Goal: Task Accomplishment & Management: Use online tool/utility

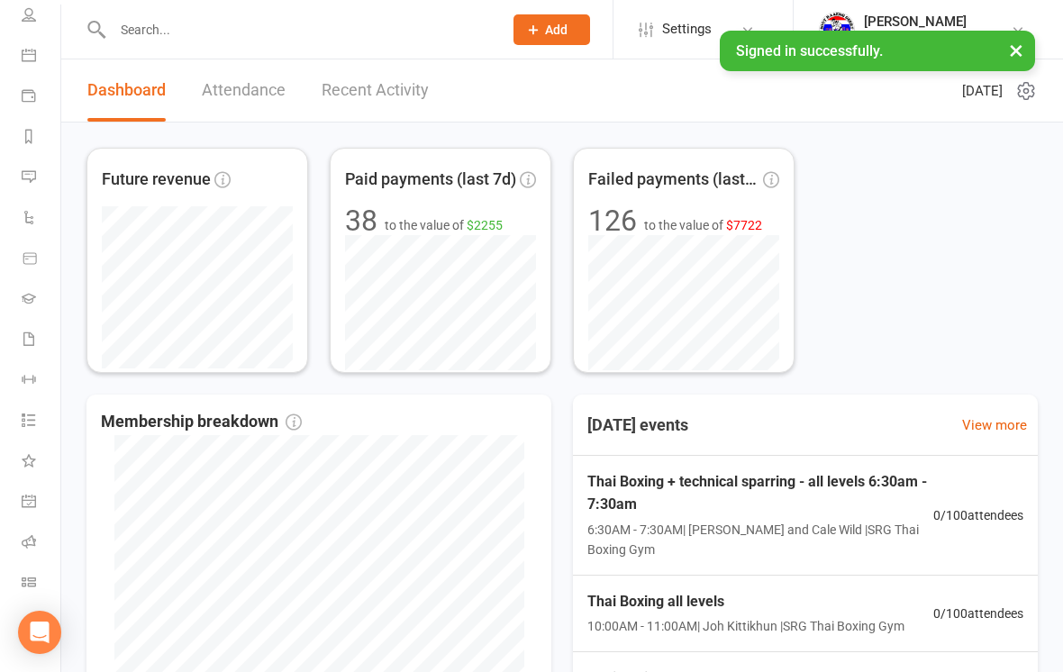
scroll to position [136, 0]
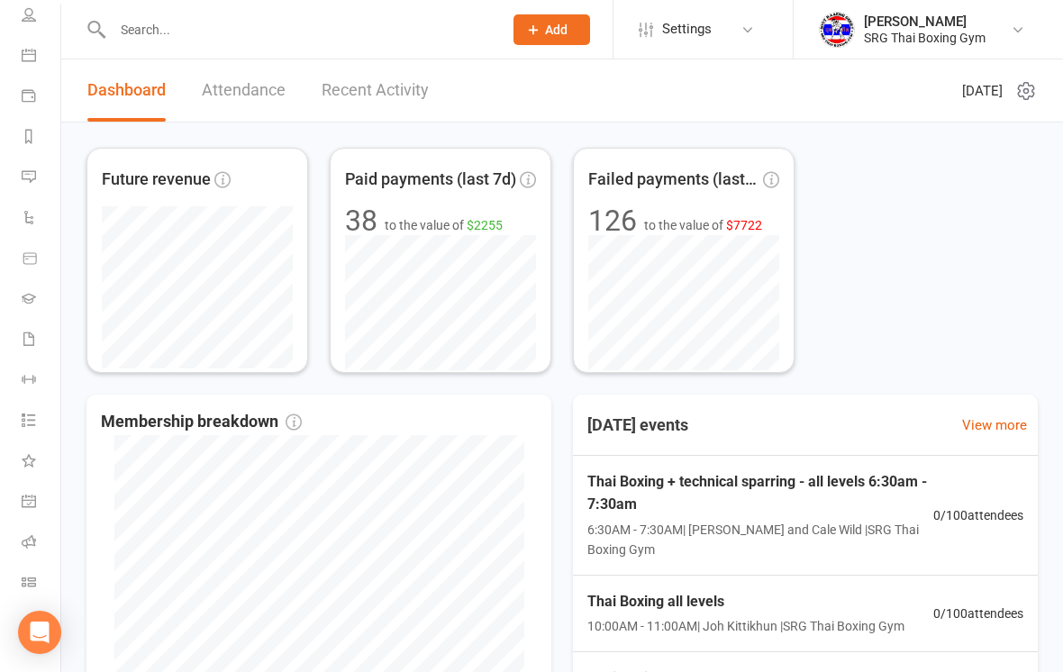
click at [29, 572] on link "Class check-in" at bounding box center [42, 584] width 41 height 41
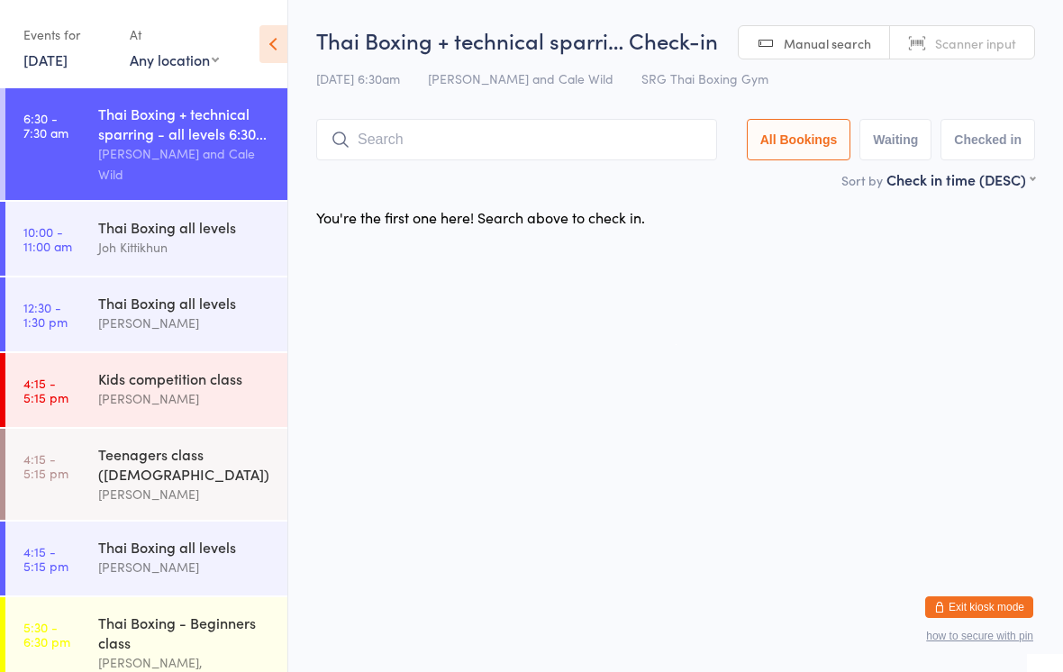
click at [590, 174] on div "Sort by Check in time (DESC) First name (ASC) First name (DESC) Last name (ASC)…" at bounding box center [675, 179] width 719 height 20
click at [580, 156] on input "search" at bounding box center [516, 139] width 401 height 41
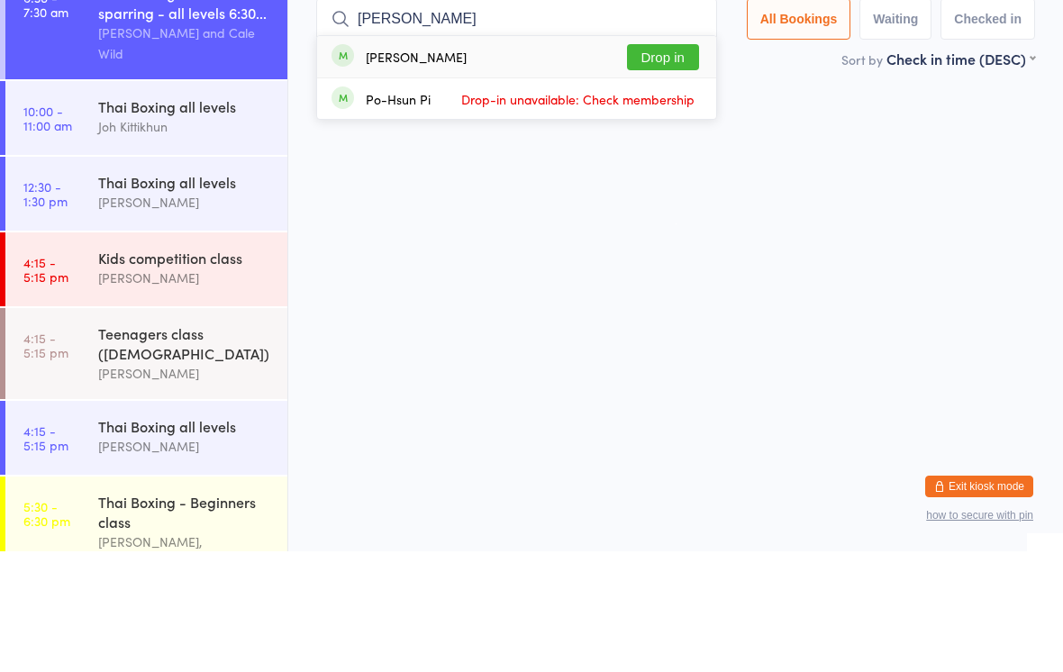
type input "[PERSON_NAME]"
click at [674, 165] on button "Drop in" at bounding box center [663, 178] width 72 height 26
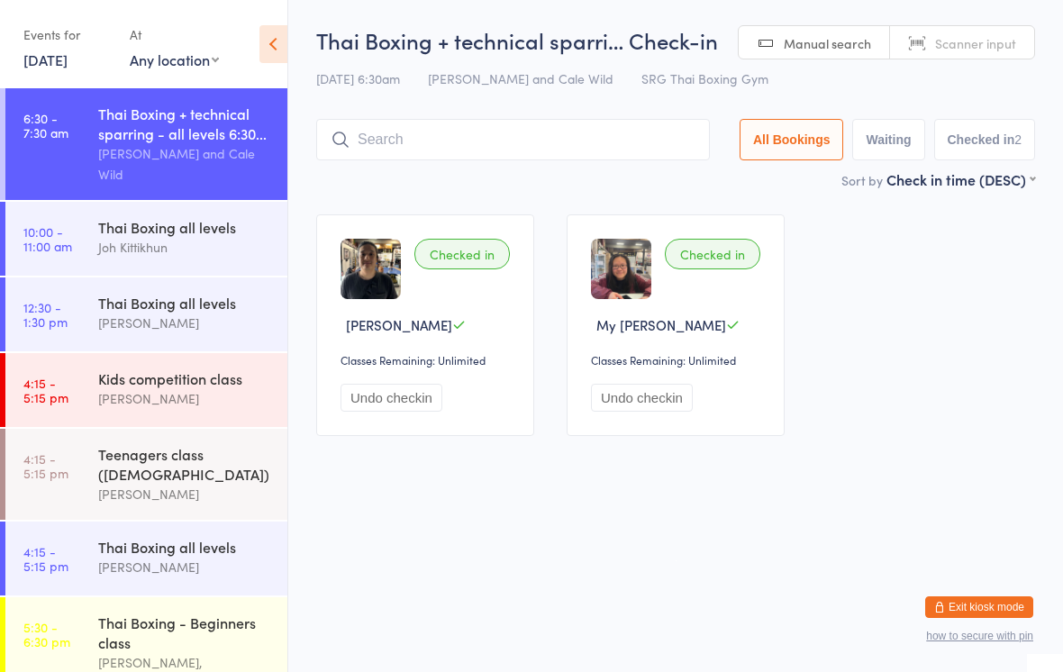
click at [407, 148] on input "search" at bounding box center [513, 139] width 394 height 41
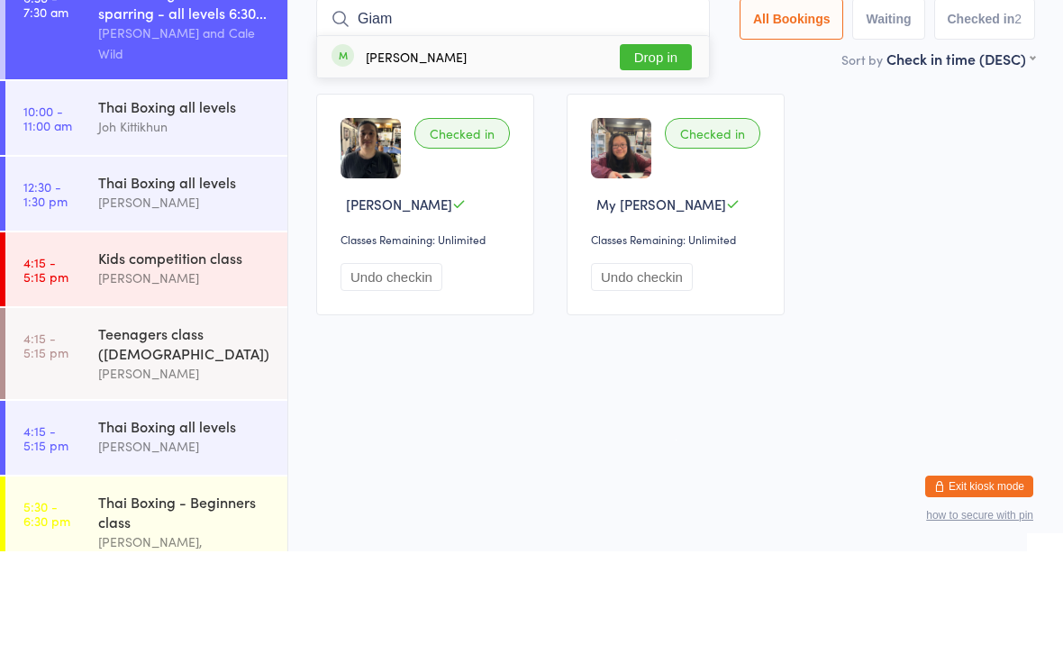
type input "Giam"
click at [630, 165] on button "Drop in" at bounding box center [656, 178] width 72 height 26
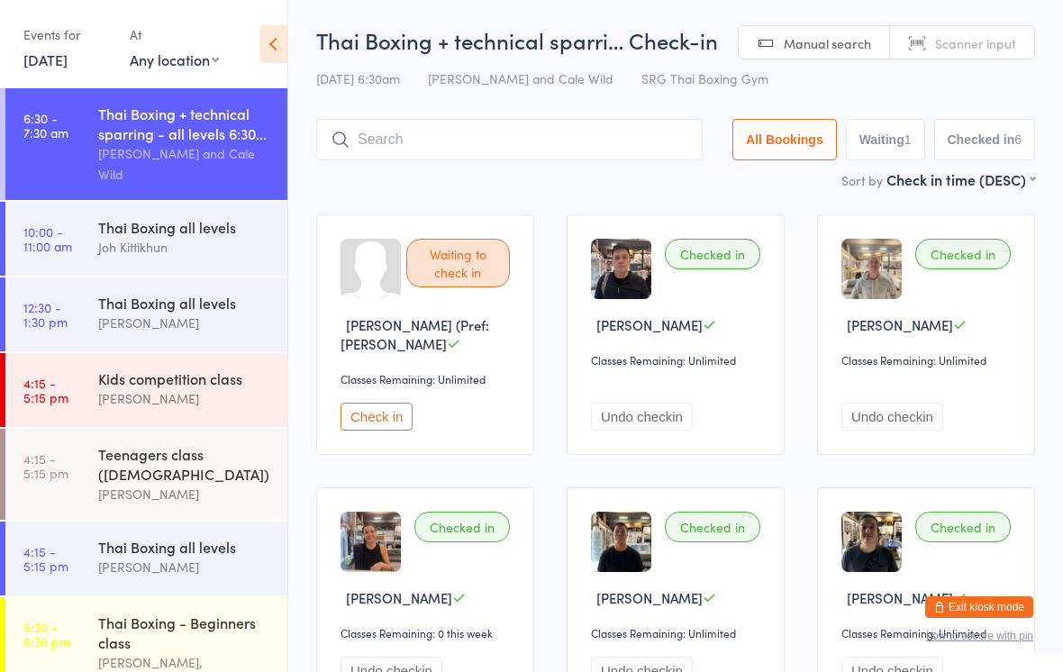
click at [443, 151] on input "search" at bounding box center [509, 139] width 387 height 41
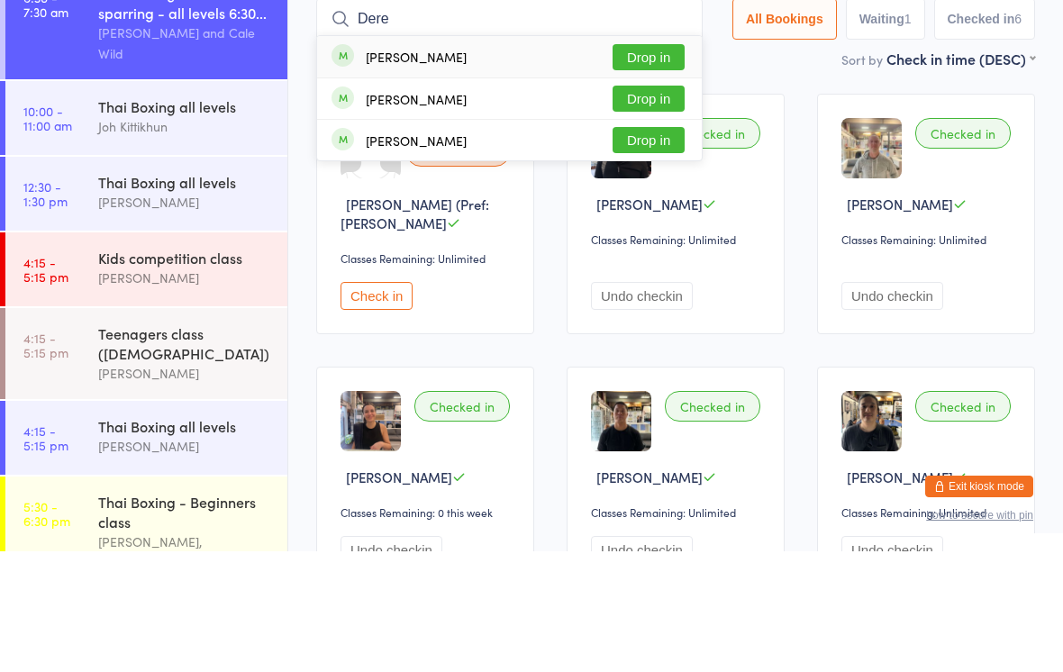
type input "Dere"
click at [639, 206] on button "Drop in" at bounding box center [649, 219] width 72 height 26
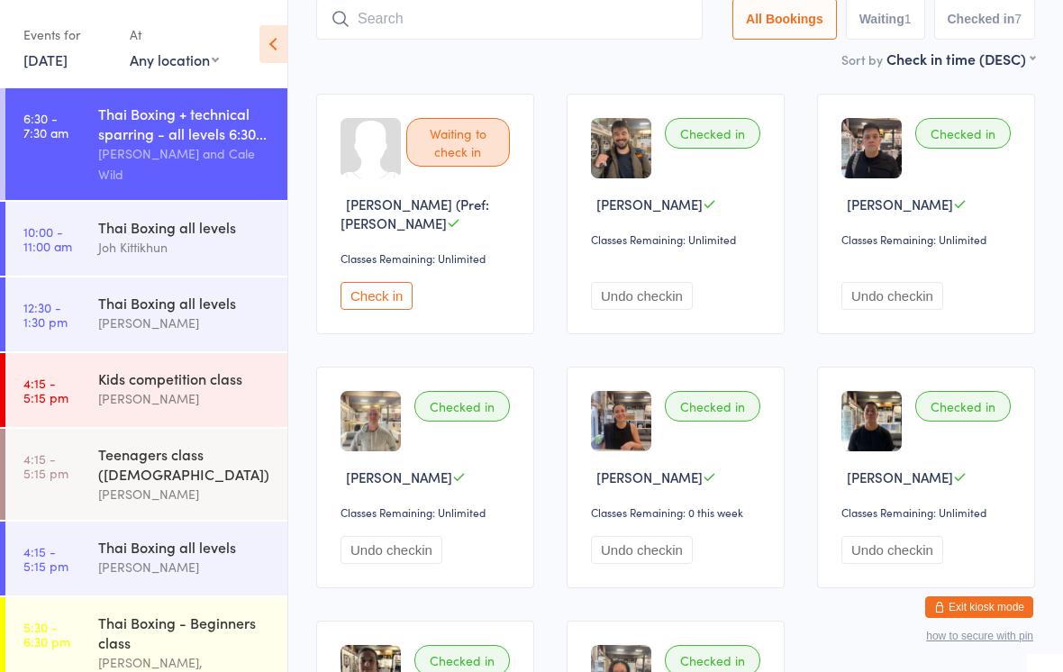
click at [363, 34] on input "search" at bounding box center [509, 18] width 387 height 41
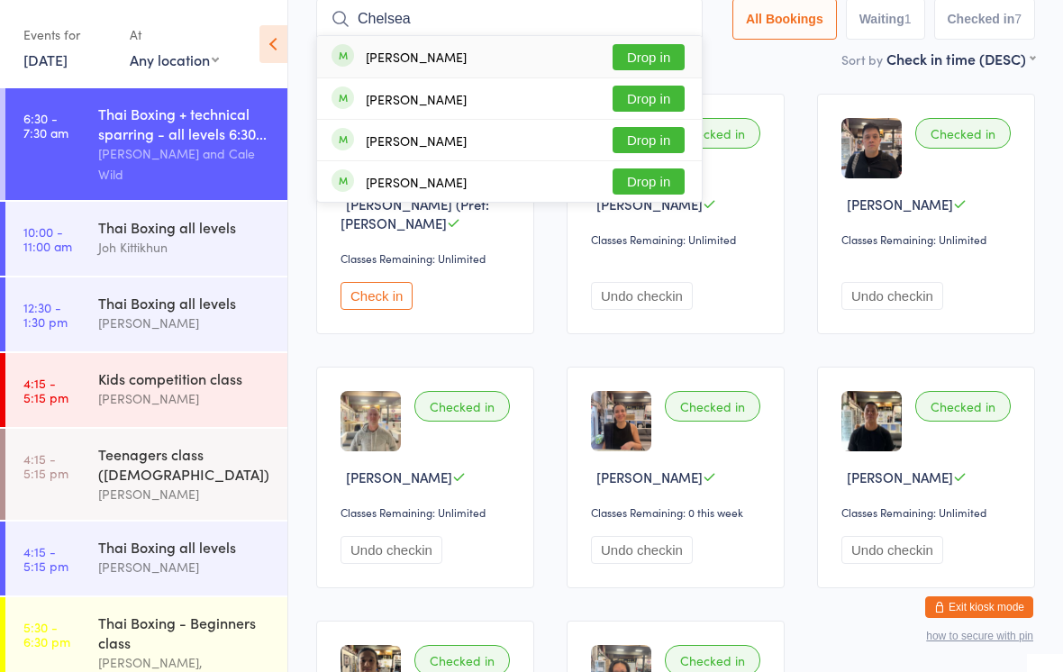
type input "Chelsea"
click at [629, 54] on button "Drop in" at bounding box center [649, 57] width 72 height 26
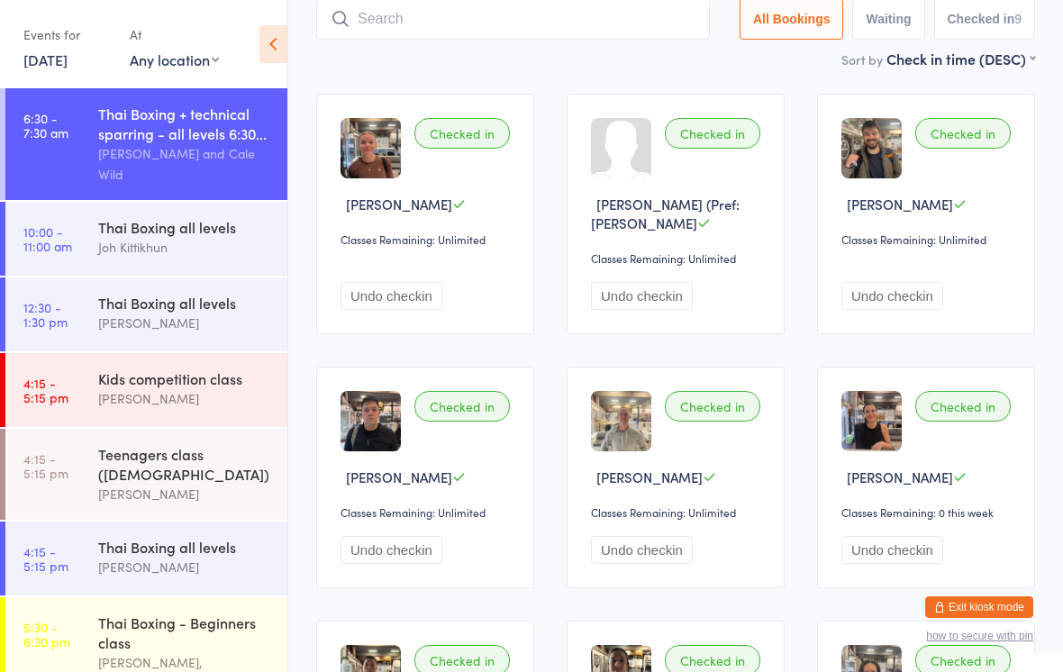
click at [359, 35] on input "search" at bounding box center [513, 18] width 394 height 41
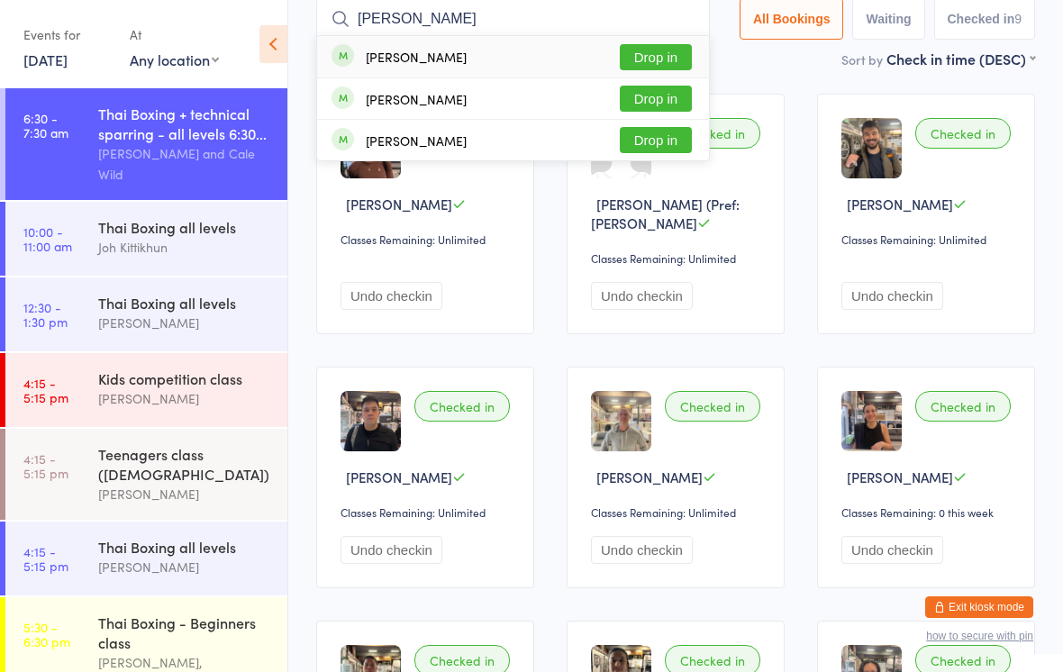
type input "[PERSON_NAME]"
click at [538, 69] on div "[PERSON_NAME] Drop in" at bounding box center [513, 56] width 392 height 41
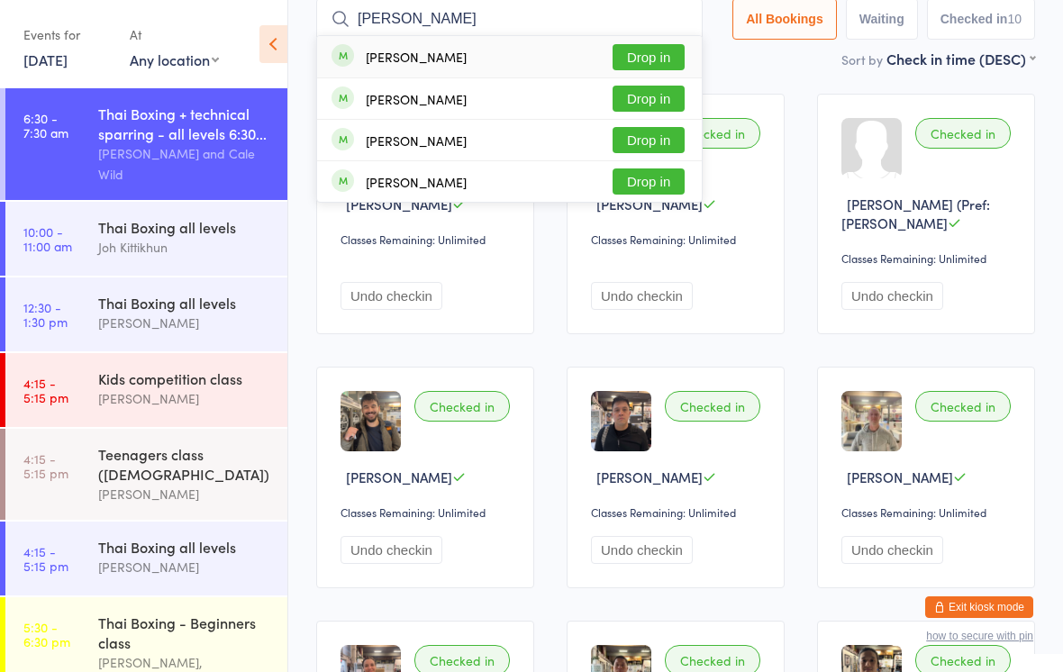
type input "[PERSON_NAME]"
click at [629, 70] on button "Drop in" at bounding box center [649, 57] width 72 height 26
